Goal: Task Accomplishment & Management: Complete application form

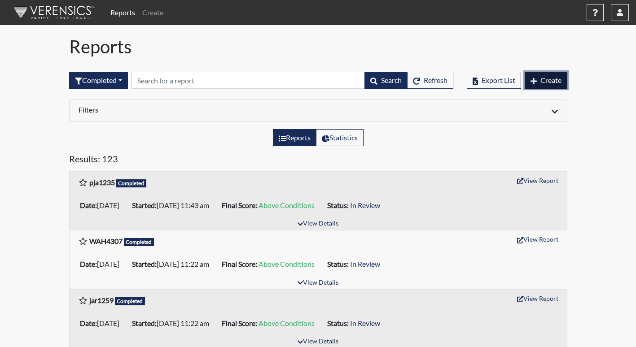
drag, startPoint x: 552, startPoint y: 81, endPoint x: 557, endPoint y: 79, distance: 5.1
click at [553, 81] on span "Create" at bounding box center [550, 80] width 21 height 9
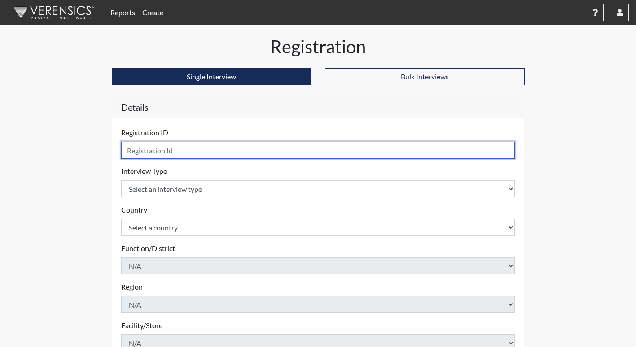
click at [238, 153] on input "text" at bounding box center [318, 150] width 394 height 17
type input "MGE"
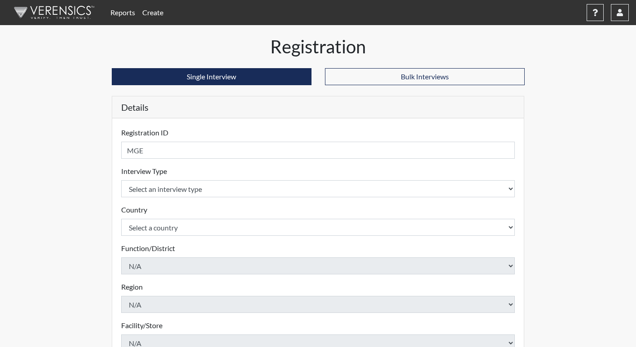
click at [256, 200] on form "Registration ID MGE Please provide a registration ID. Interview Type Select an …" at bounding box center [318, 288] width 394 height 322
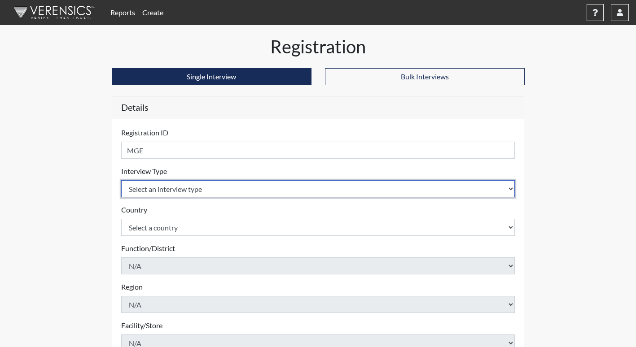
drag, startPoint x: 254, startPoint y: 188, endPoint x: 250, endPoint y: 186, distance: 5.0
click at [254, 188] on select "Select an interview type" at bounding box center [318, 188] width 394 height 17
drag, startPoint x: 176, startPoint y: 196, endPoint x: 253, endPoint y: 203, distance: 77.0
click at [179, 196] on select "Select an interview type" at bounding box center [318, 188] width 394 height 17
click at [510, 192] on select "Select an interview type" at bounding box center [318, 188] width 394 height 17
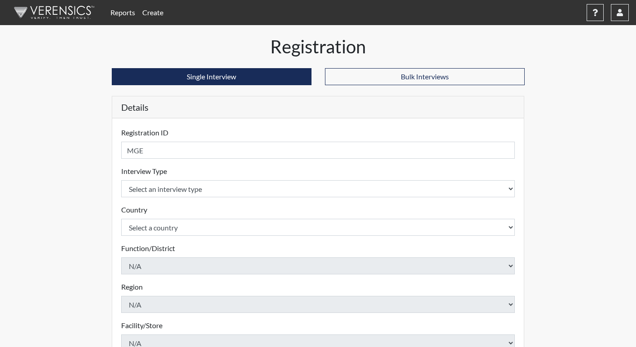
click at [361, 170] on div "Interview Type Select an interview type Please select a test type." at bounding box center [318, 181] width 394 height 31
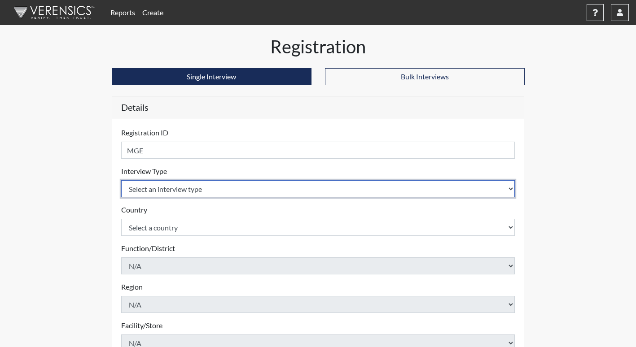
click at [334, 182] on select "Select an interview type" at bounding box center [318, 188] width 394 height 17
click at [511, 186] on select "Select an interview type" at bounding box center [318, 188] width 394 height 17
click at [366, 182] on select "Select an interview type" at bounding box center [318, 188] width 394 height 17
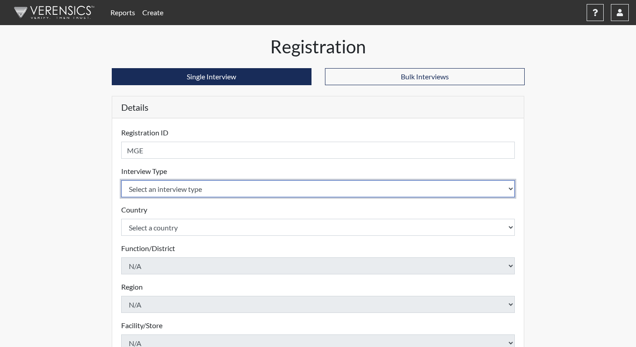
click at [366, 182] on select "Select an interview type" at bounding box center [318, 188] width 394 height 17
drag, startPoint x: 366, startPoint y: 182, endPoint x: 189, endPoint y: 185, distance: 177.2
click at [189, 185] on select "Select an interview type" at bounding box center [318, 188] width 394 height 17
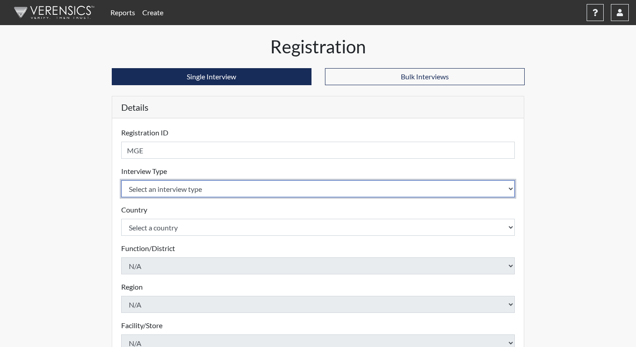
click at [183, 188] on select "Select an interview type" at bounding box center [318, 188] width 394 height 17
click at [182, 190] on select "Select an interview type" at bounding box center [318, 188] width 394 height 17
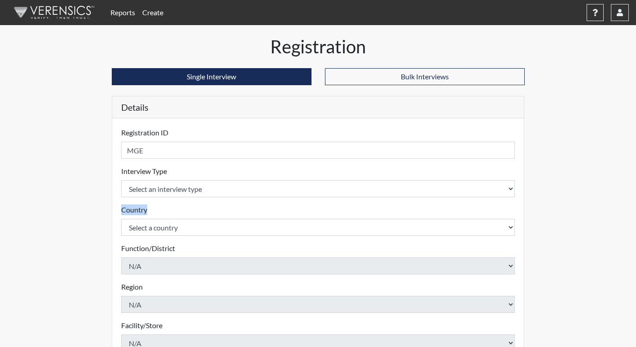
drag, startPoint x: 162, startPoint y: 214, endPoint x: 156, endPoint y: 232, distance: 18.7
click at [156, 232] on div "Country Select a country [GEOGRAPHIC_DATA] [GEOGRAPHIC_DATA] Please select a co…" at bounding box center [318, 220] width 394 height 31
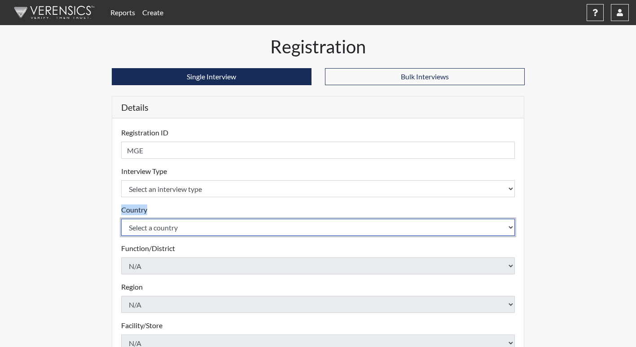
click at [156, 232] on select "Select a country [GEOGRAPHIC_DATA] [GEOGRAPHIC_DATA]" at bounding box center [318, 227] width 394 height 17
select select "united-states-of-[GEOGRAPHIC_DATA]"
click at [121, 219] on select "Select a country [GEOGRAPHIC_DATA] [GEOGRAPHIC_DATA]" at bounding box center [318, 227] width 394 height 17
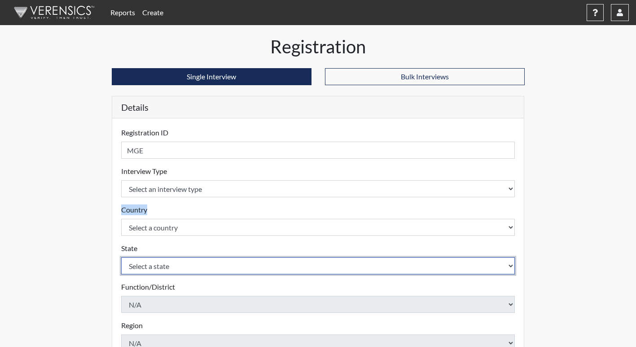
click at [161, 269] on select "Select a state [US_STATE] [US_STATE] [US_STATE] [US_STATE] [US_STATE] [US_STATE…" at bounding box center [318, 265] width 394 height 17
select select "GA"
click at [121, 257] on select "Select a state [US_STATE] [US_STATE] [US_STATE] [US_STATE] [US_STATE] [US_STATE…" at bounding box center [318, 265] width 394 height 17
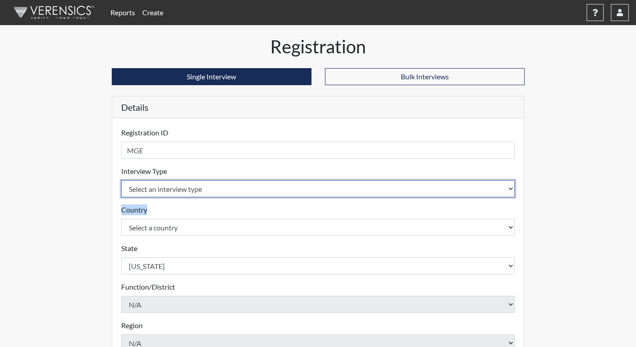
click at [240, 187] on select "Select an interview type" at bounding box center [318, 188] width 394 height 17
click at [510, 187] on select "Select an interview type" at bounding box center [318, 188] width 394 height 17
click at [508, 187] on select "Select an interview type" at bounding box center [318, 188] width 394 height 17
drag, startPoint x: 335, startPoint y: 183, endPoint x: 199, endPoint y: 187, distance: 135.5
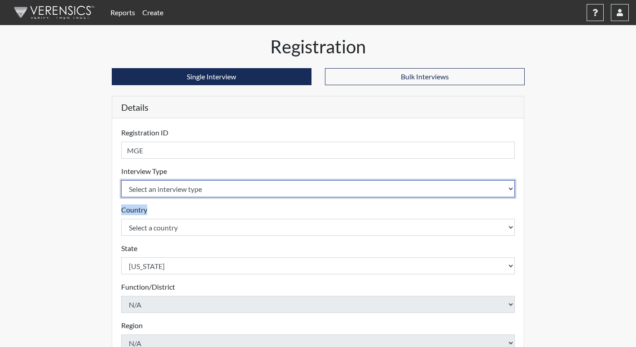
click at [257, 187] on select "Select an interview type" at bounding box center [318, 188] width 394 height 17
drag, startPoint x: 164, startPoint y: 186, endPoint x: 157, endPoint y: 190, distance: 8.8
click at [161, 187] on select "Select an interview type" at bounding box center [318, 188] width 394 height 17
click at [157, 190] on select "Select an interview type" at bounding box center [318, 188] width 394 height 17
click at [157, 191] on select "Select an interview type" at bounding box center [318, 188] width 394 height 17
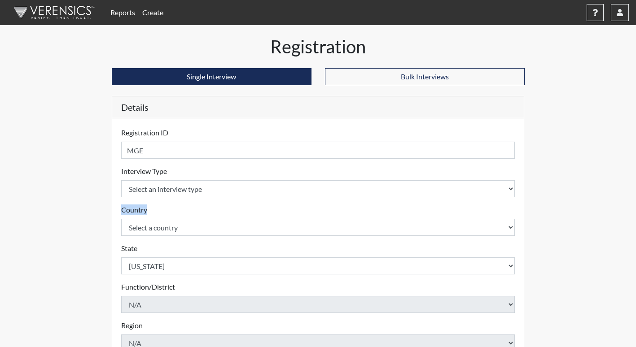
click at [287, 216] on div "Country Select a country [GEOGRAPHIC_DATA] [GEOGRAPHIC_DATA] Please select a co…" at bounding box center [318, 220] width 394 height 31
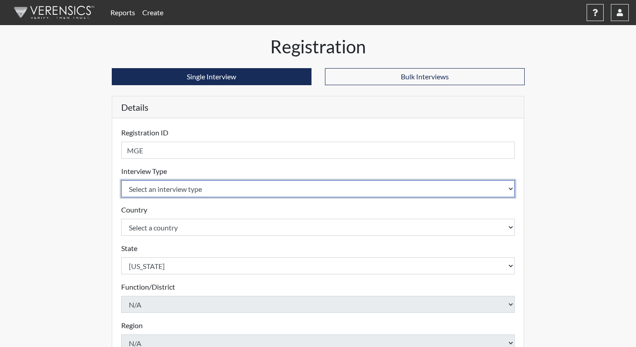
click at [191, 191] on select "Select an interview type" at bounding box center [318, 188] width 394 height 17
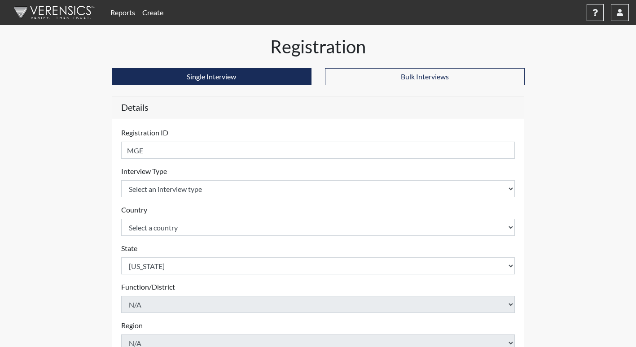
click at [190, 198] on form "Registration ID MGE Please provide a registration ID. Interview Type Select an …" at bounding box center [318, 307] width 394 height 360
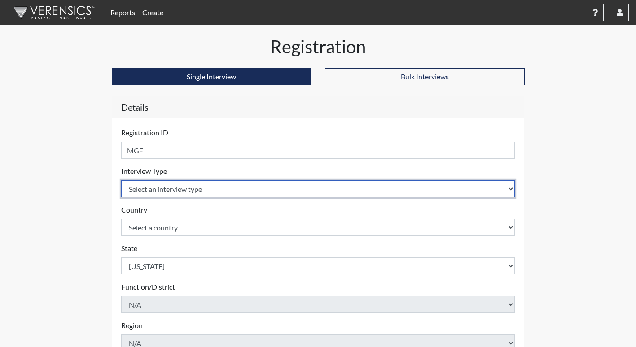
click at [512, 189] on select "Select an interview type" at bounding box center [318, 188] width 394 height 17
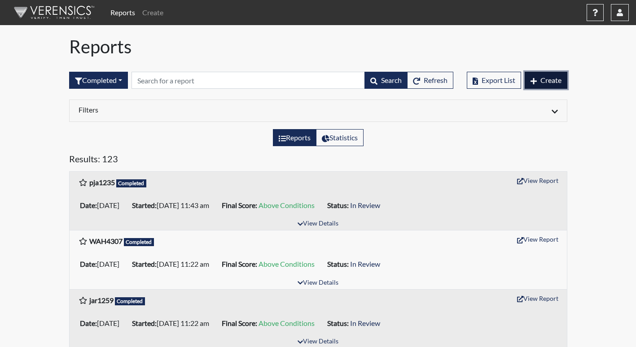
click at [557, 76] on span "Create" at bounding box center [550, 80] width 21 height 9
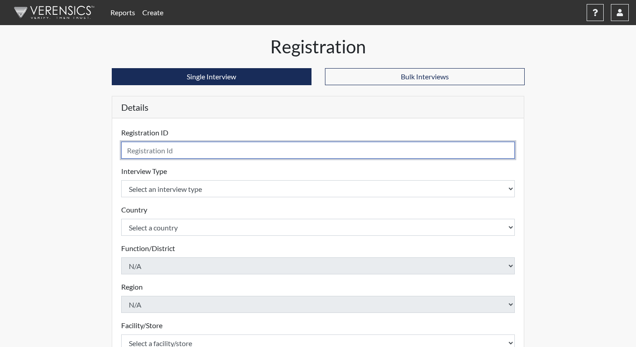
click at [246, 150] on input "text" at bounding box center [318, 150] width 394 height 17
type input "MGE"
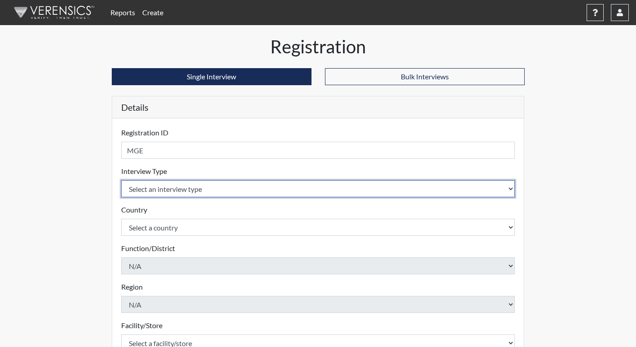
click at [210, 187] on select "Select an interview type Corrections Pre-Employment" at bounding box center [318, 188] width 394 height 17
click at [514, 187] on select "Select an interview type Corrections Pre-Employment" at bounding box center [318, 188] width 394 height 17
select select "ff733e93-e1bf-11ea-9c9f-0eff0cf7eb8f"
click at [121, 180] on select "Select an interview type Corrections Pre-Employment" at bounding box center [318, 188] width 394 height 17
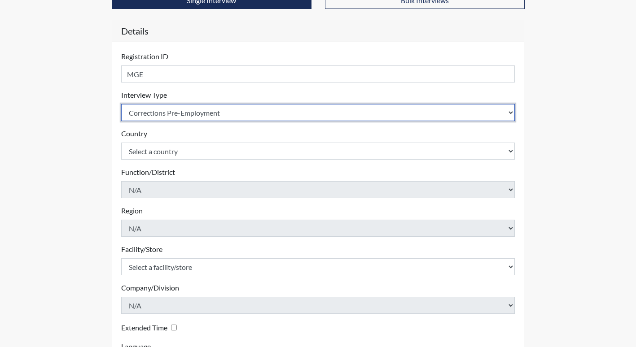
scroll to position [90, 0]
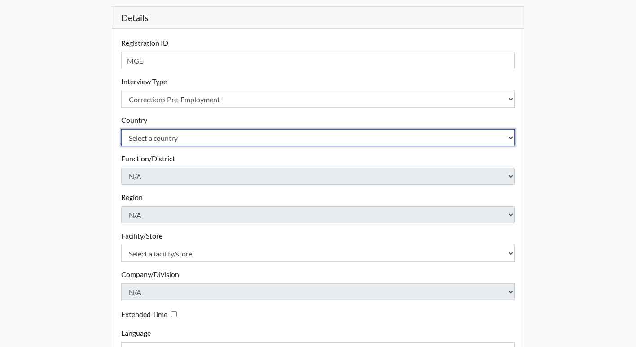
click at [509, 143] on select "Select a country [GEOGRAPHIC_DATA] [GEOGRAPHIC_DATA]" at bounding box center [318, 137] width 394 height 17
select select "united-states-of-[GEOGRAPHIC_DATA]"
click at [121, 129] on select "Select a country [GEOGRAPHIC_DATA] [GEOGRAPHIC_DATA]" at bounding box center [318, 137] width 394 height 17
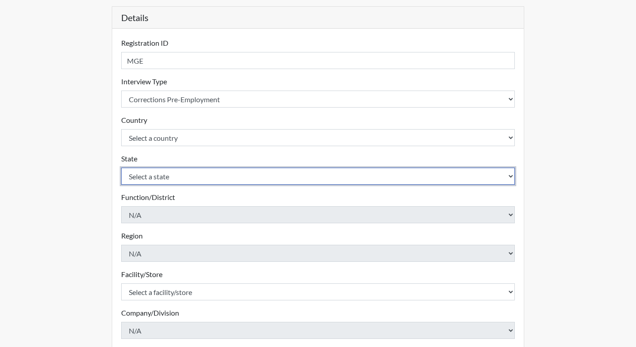
click at [512, 178] on select "Select a state [US_STATE] [US_STATE] [US_STATE] [US_STATE] [US_STATE] [US_STATE…" at bounding box center [318, 176] width 394 height 17
select select "GA"
click at [121, 168] on select "Select a state [US_STATE] [US_STATE] [US_STATE] [US_STATE] [US_STATE] [US_STATE…" at bounding box center [318, 176] width 394 height 17
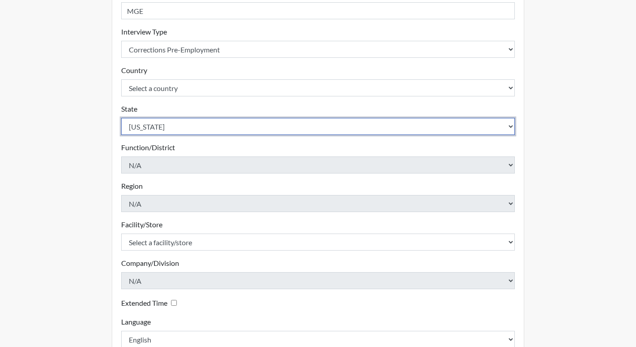
scroll to position [178, 0]
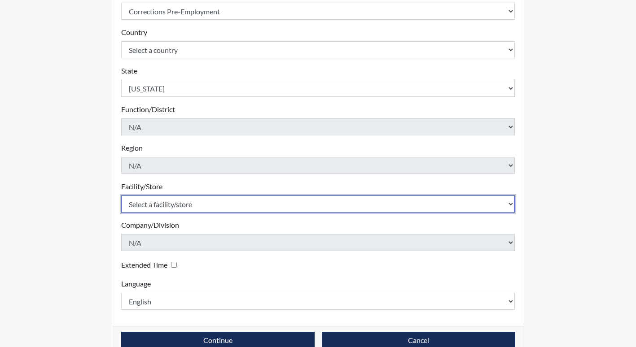
click at [512, 207] on select "Select a facility/store Appling ITF Bacon PDC Ware SP" at bounding box center [318, 204] width 394 height 17
select select "bcc861db-30ac-4530-8f11-93c8e4ad22de"
click at [121, 196] on select "Select a facility/store Appling ITF Bacon PDC Ware SP" at bounding box center [318, 204] width 394 height 17
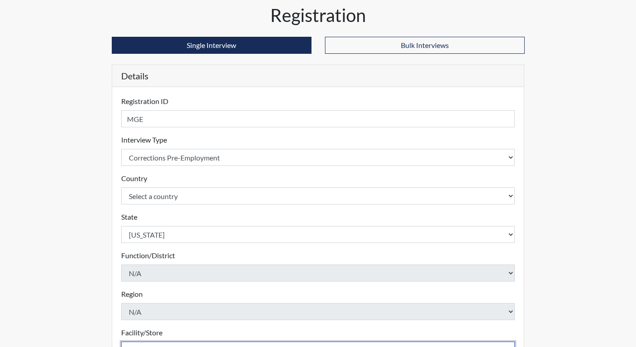
scroll to position [61, 0]
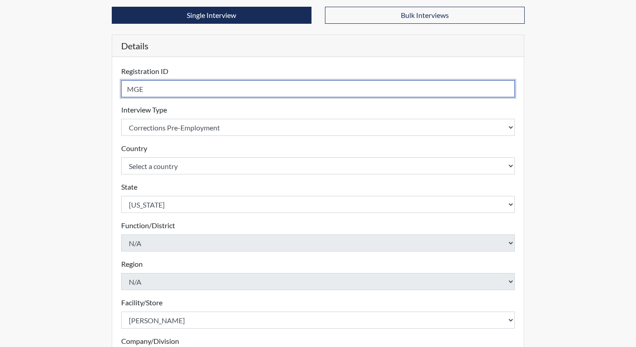
click at [177, 87] on input "MGE" at bounding box center [318, 88] width 394 height 17
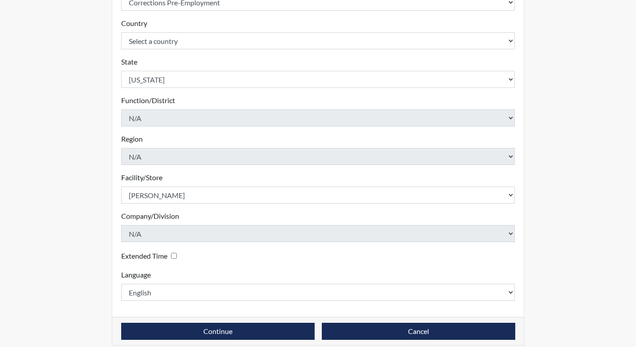
scroll to position [196, 0]
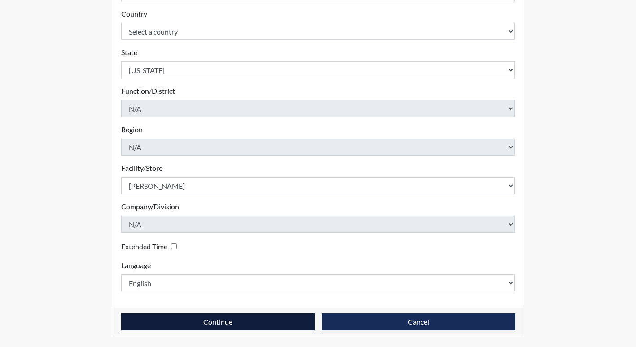
type input "MGE3873"
click at [224, 321] on button "Continue" at bounding box center [217, 322] width 193 height 17
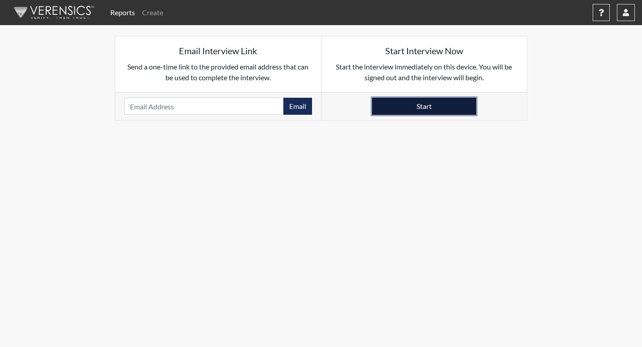
click at [432, 103] on button "Start" at bounding box center [424, 106] width 104 height 17
